Goal: Entertainment & Leisure: Consume media (video, audio)

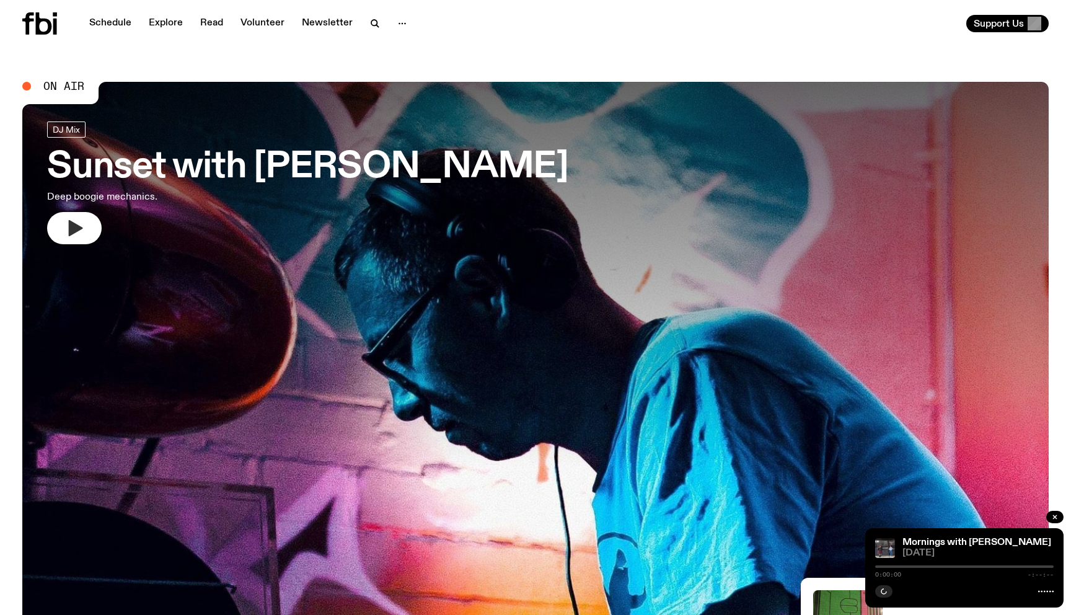
click at [86, 221] on button "button" at bounding box center [74, 228] width 55 height 32
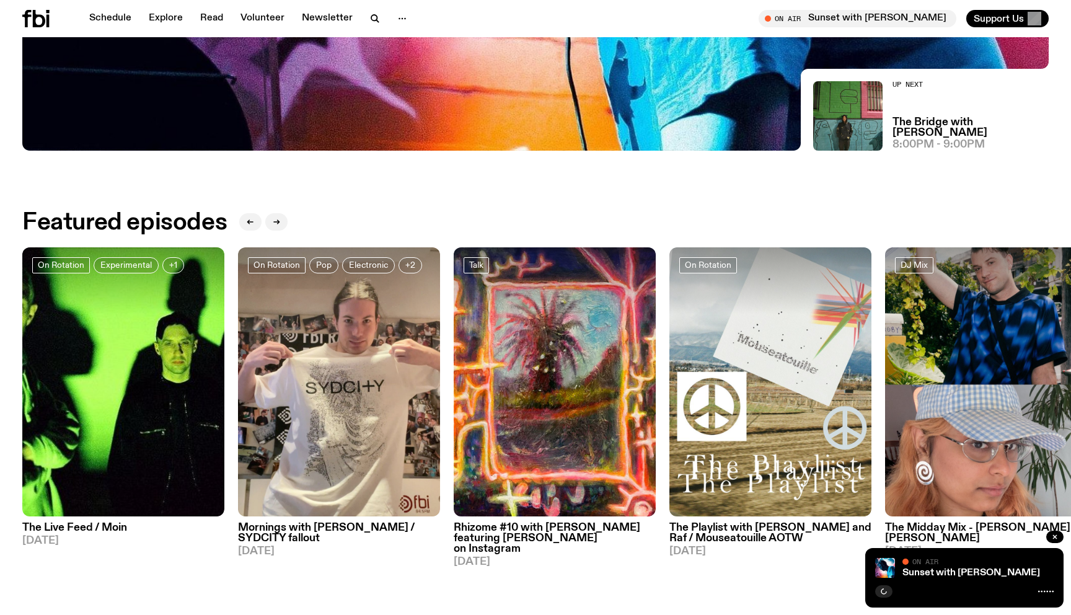
scroll to position [503, 0]
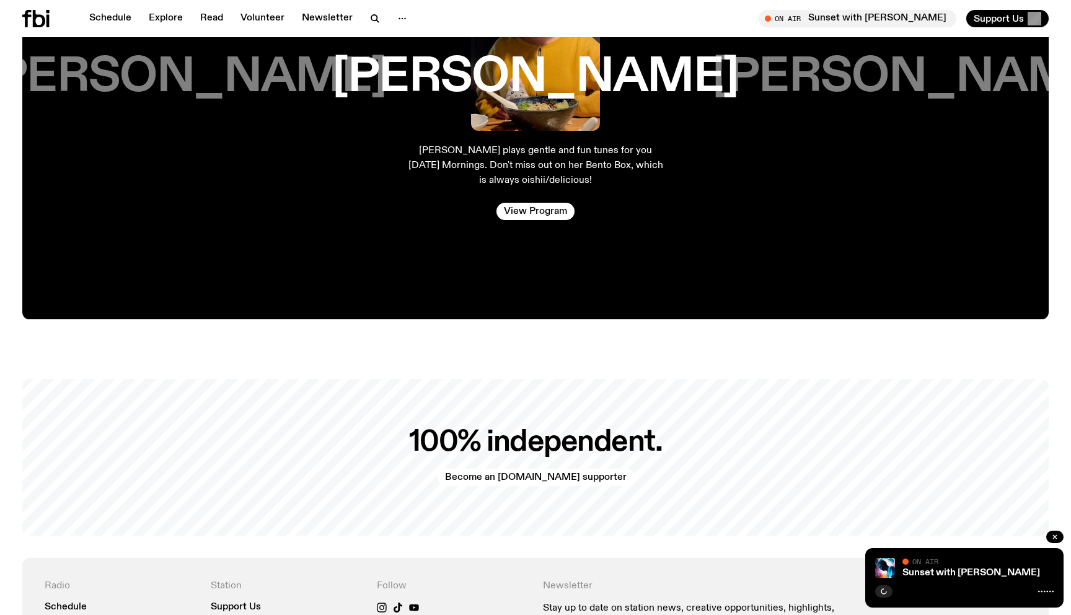
scroll to position [2339, 0]
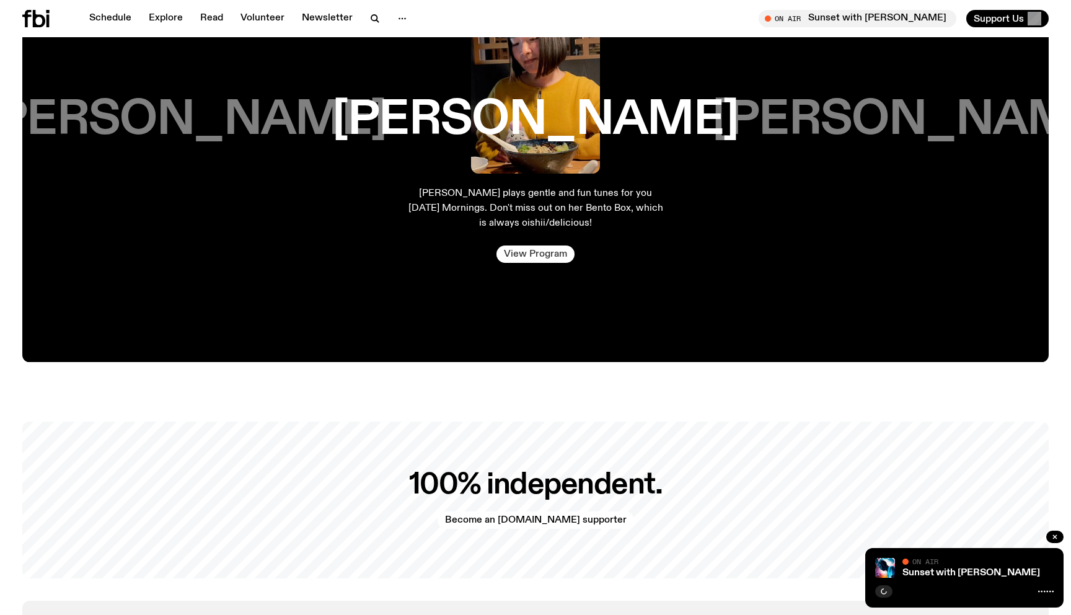
click at [520, 245] on link "View Program" at bounding box center [535, 253] width 78 height 17
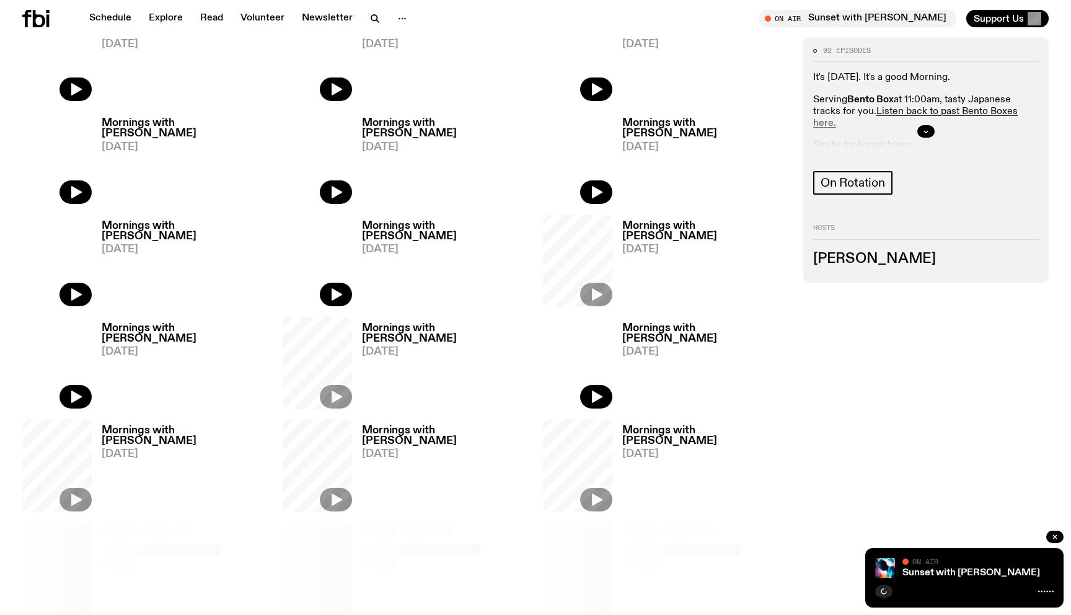
scroll to position [508, 0]
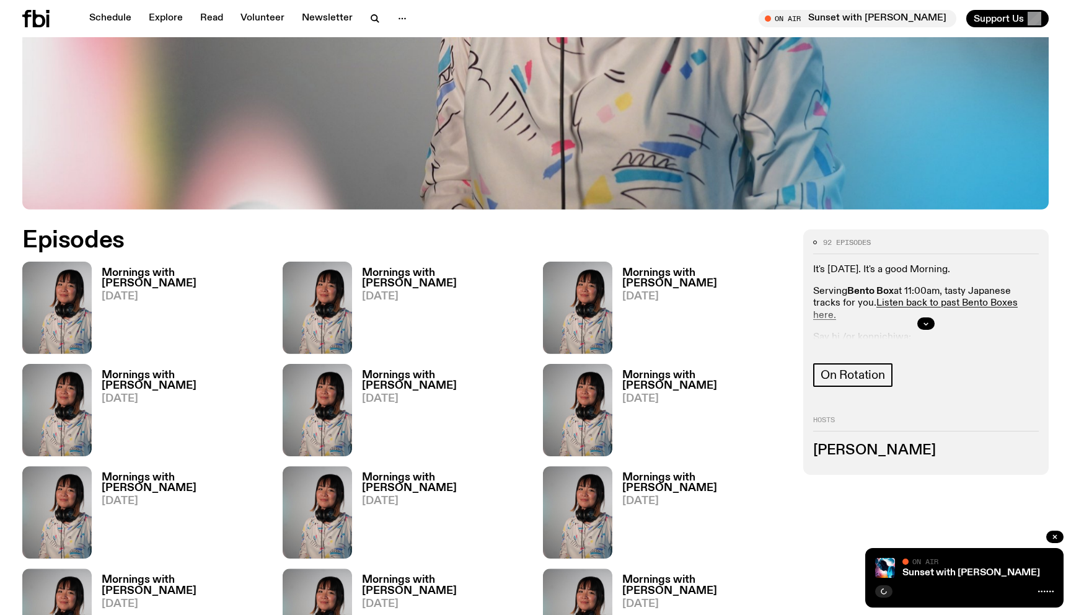
click at [112, 276] on h3 "Mornings with [PERSON_NAME]" at bounding box center [185, 278] width 166 height 21
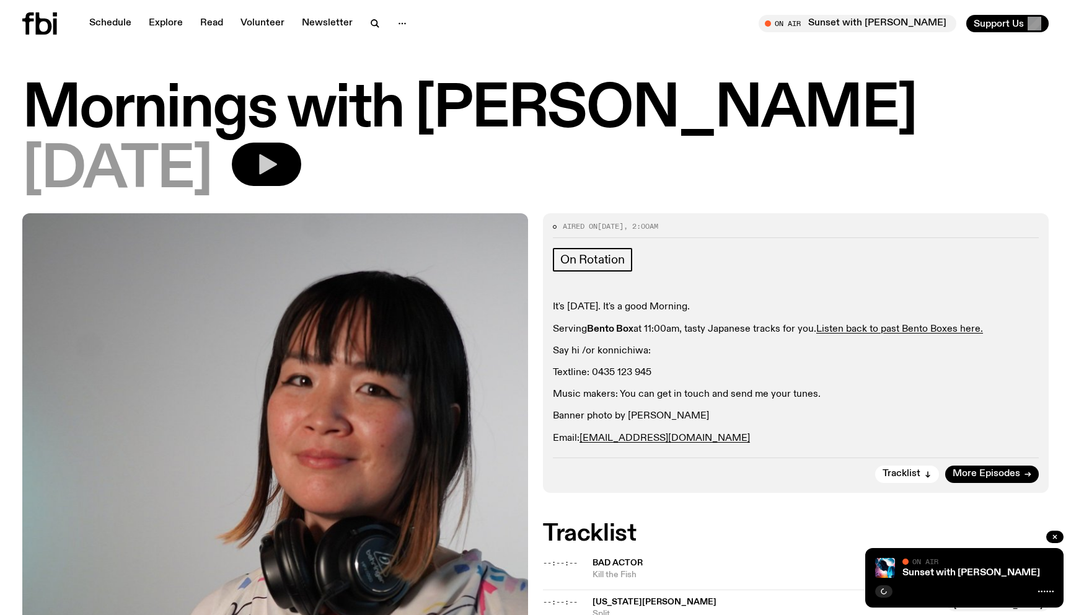
click at [279, 170] on icon "button" at bounding box center [266, 164] width 25 height 25
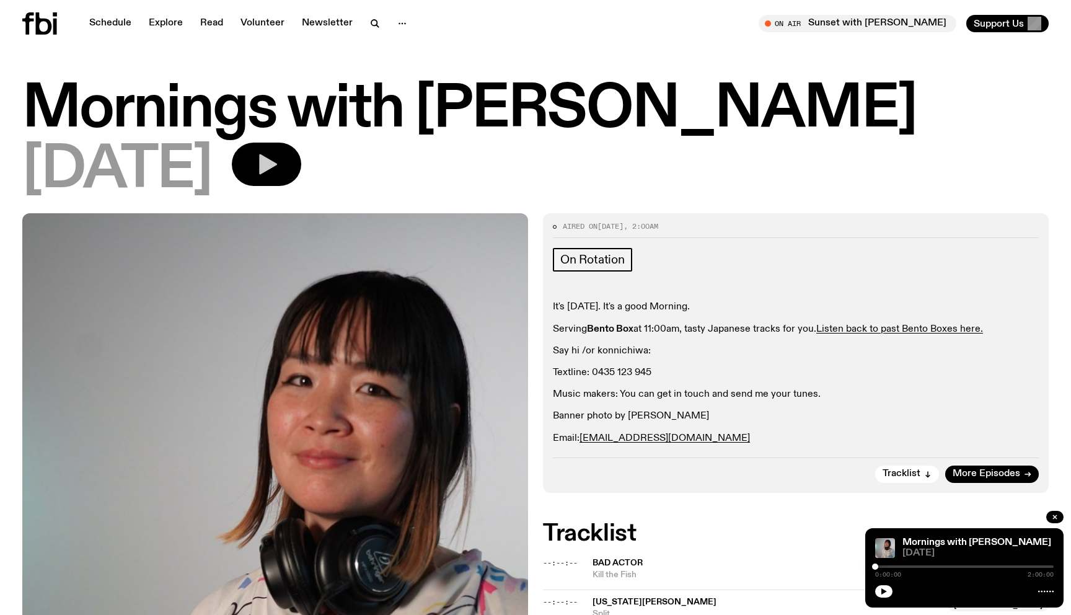
click at [279, 170] on icon "button" at bounding box center [266, 164] width 25 height 25
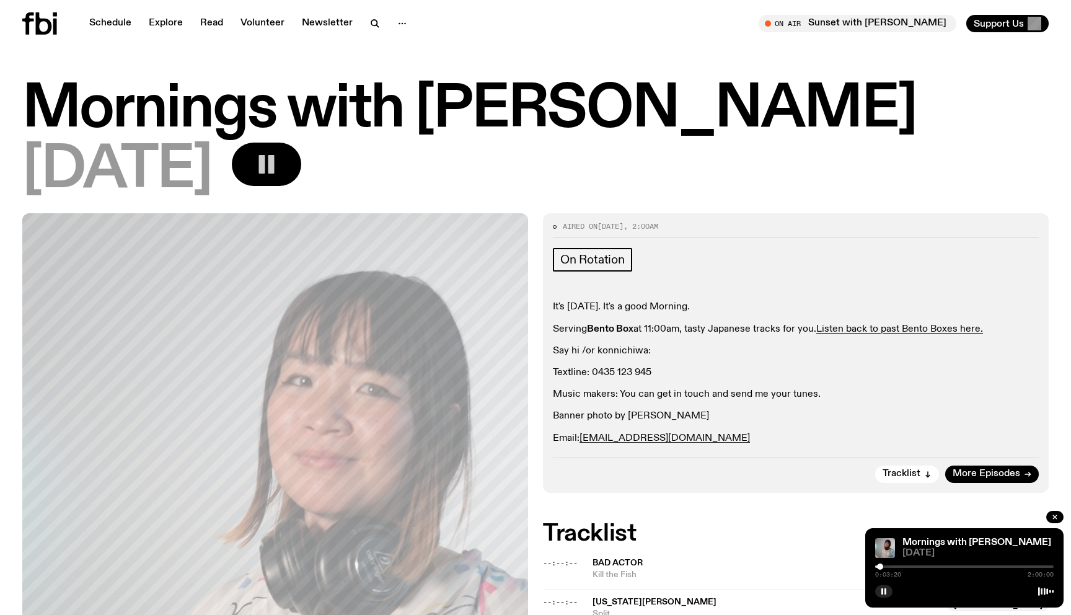
click at [880, 566] on div at bounding box center [880, 566] width 6 height 6
click at [301, 165] on button "button" at bounding box center [266, 164] width 69 height 43
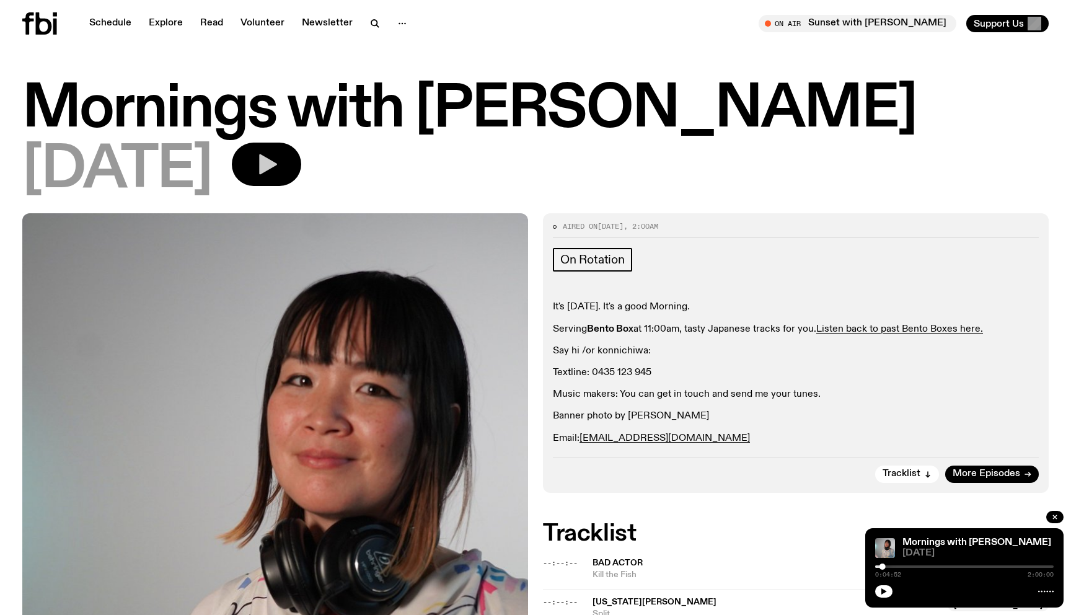
click at [277, 165] on icon "button" at bounding box center [268, 164] width 18 height 20
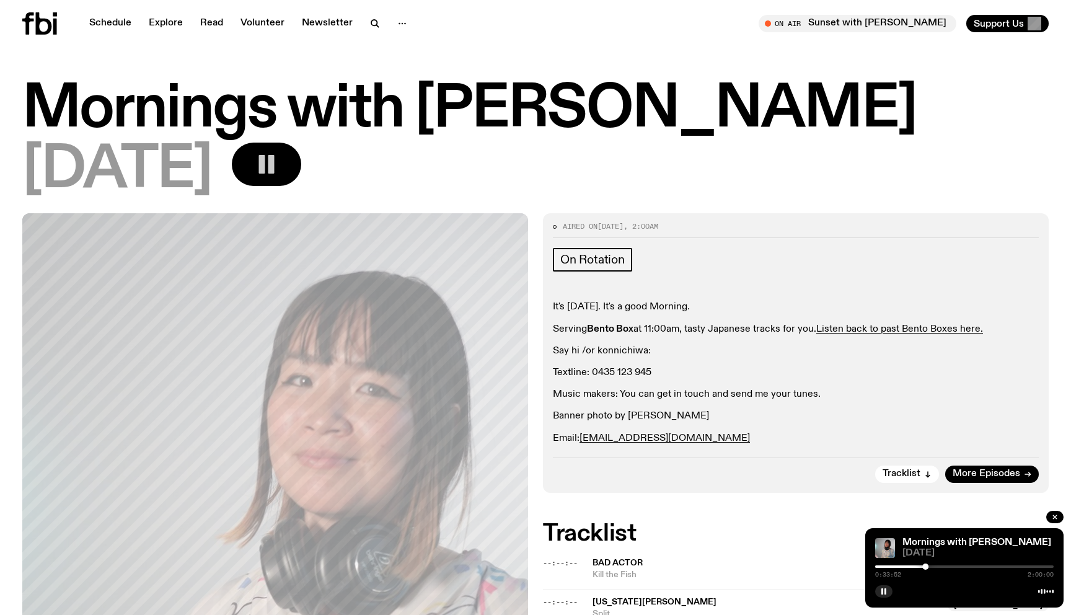
click at [265, 170] on rect "button" at bounding box center [262, 164] width 6 height 19
